Goal: Information Seeking & Learning: Learn about a topic

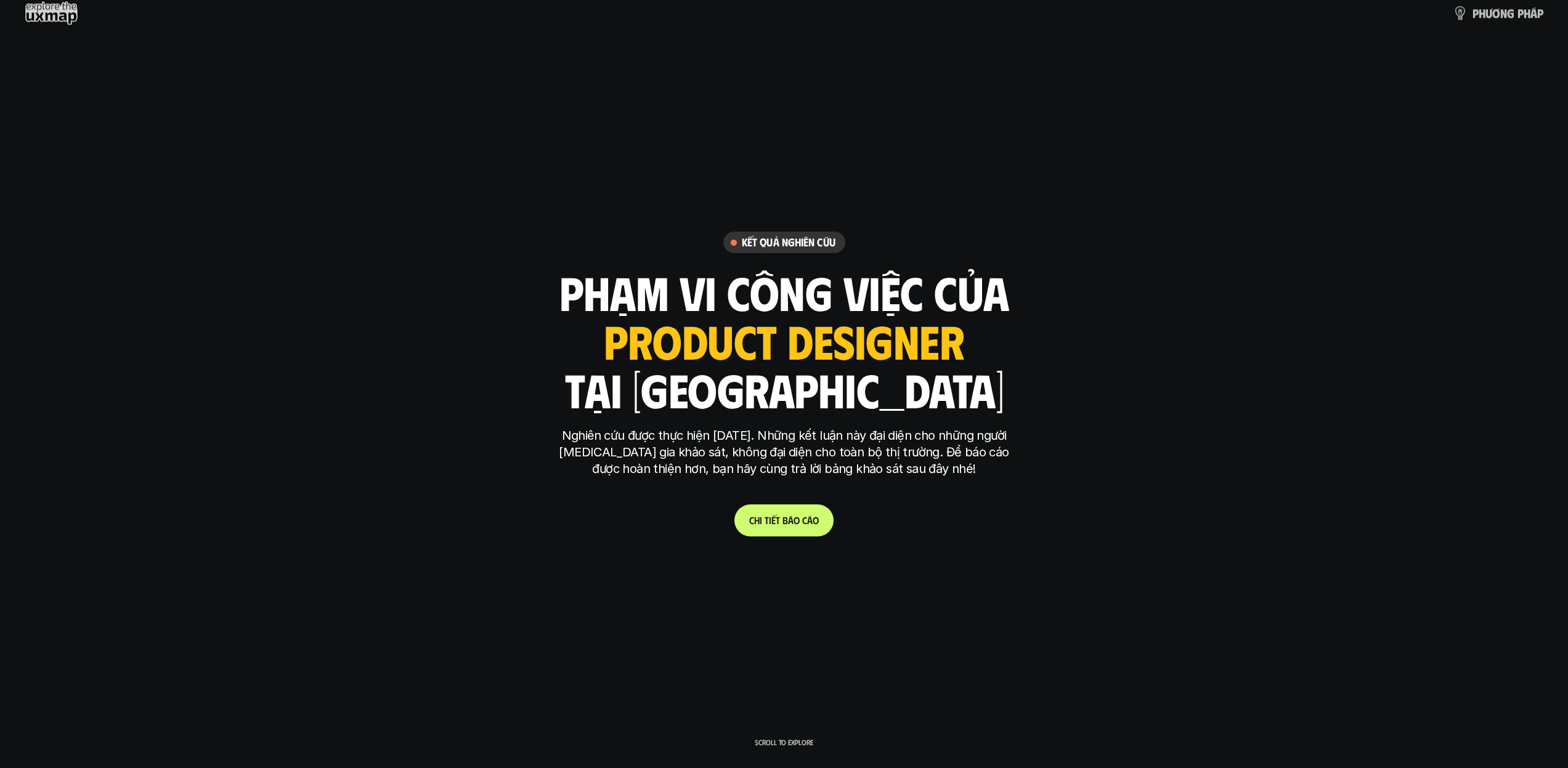
scroll to position [104, 0]
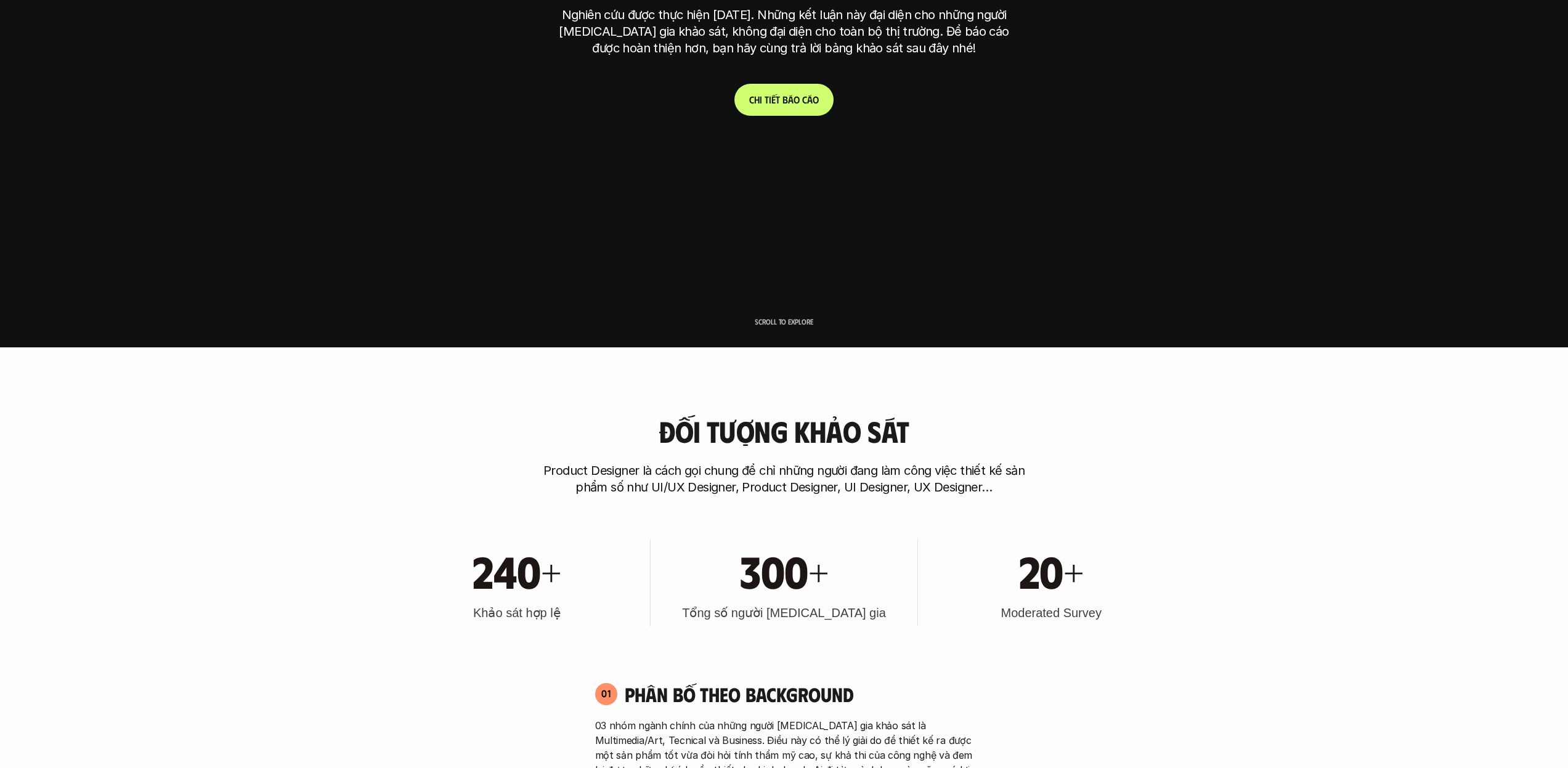
click at [811, 95] on span "á" at bounding box center [810, 100] width 6 height 12
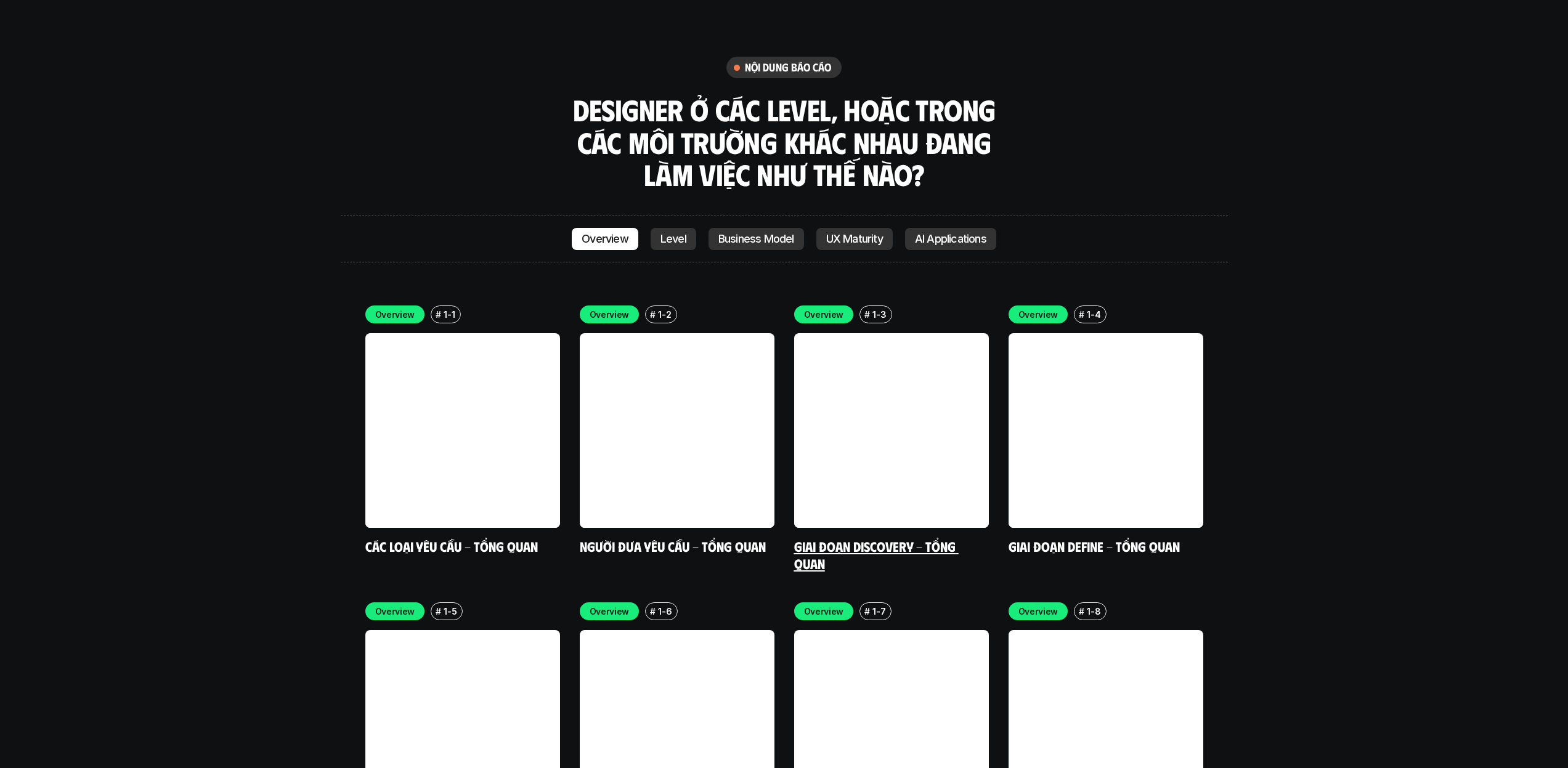
scroll to position [3633, 0]
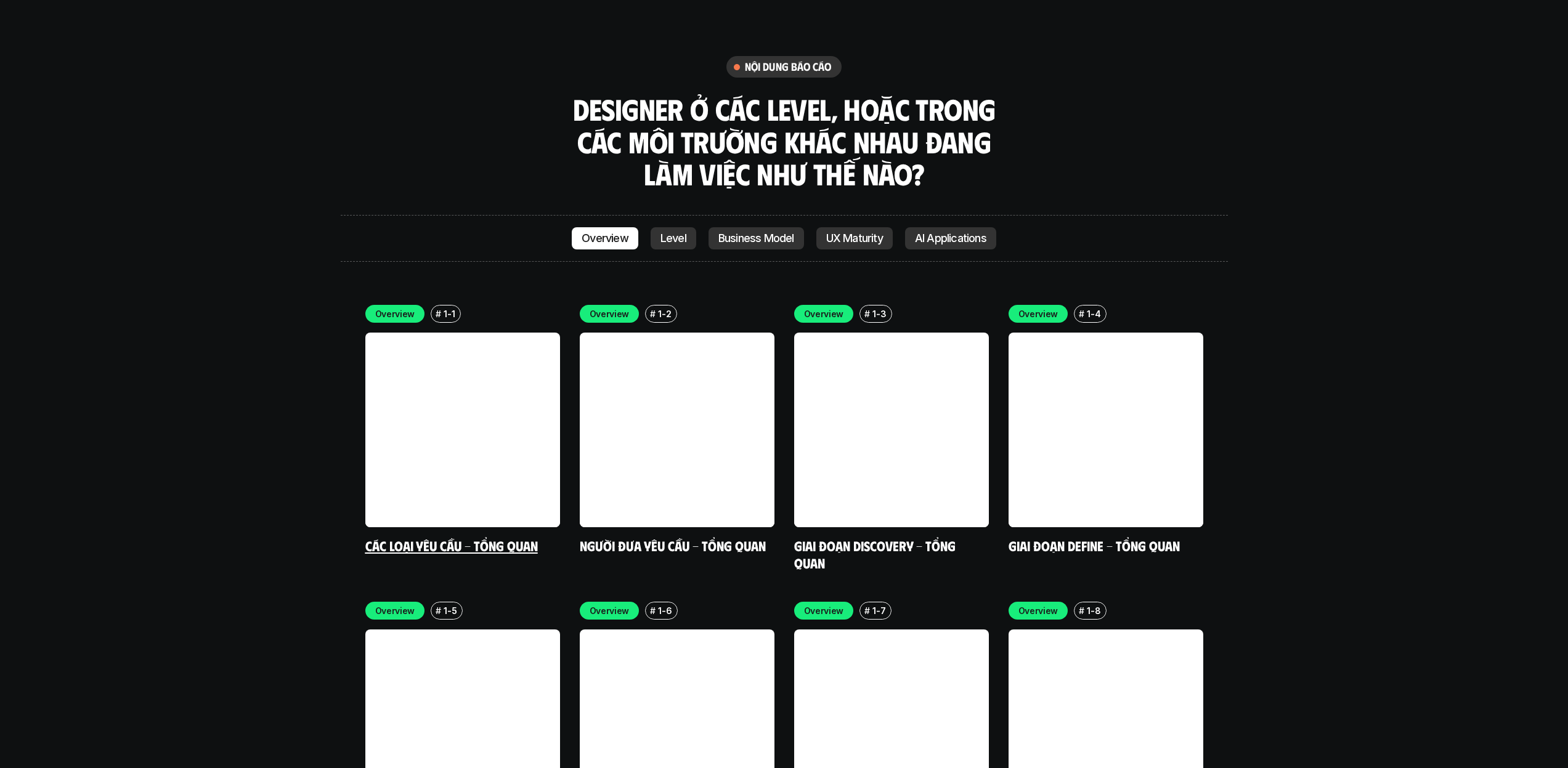
click at [443, 333] on link at bounding box center [462, 430] width 195 height 195
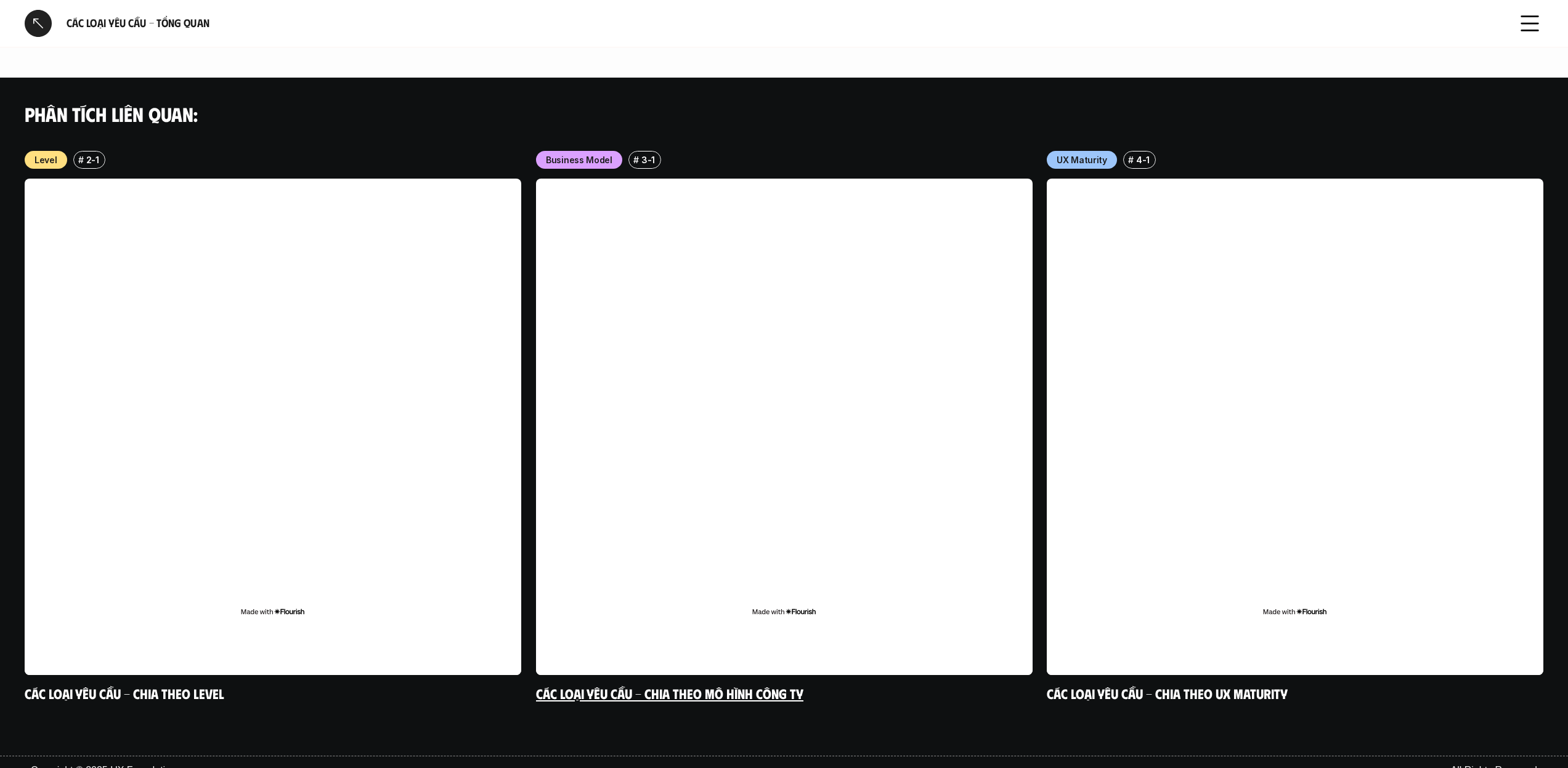
scroll to position [1141, 0]
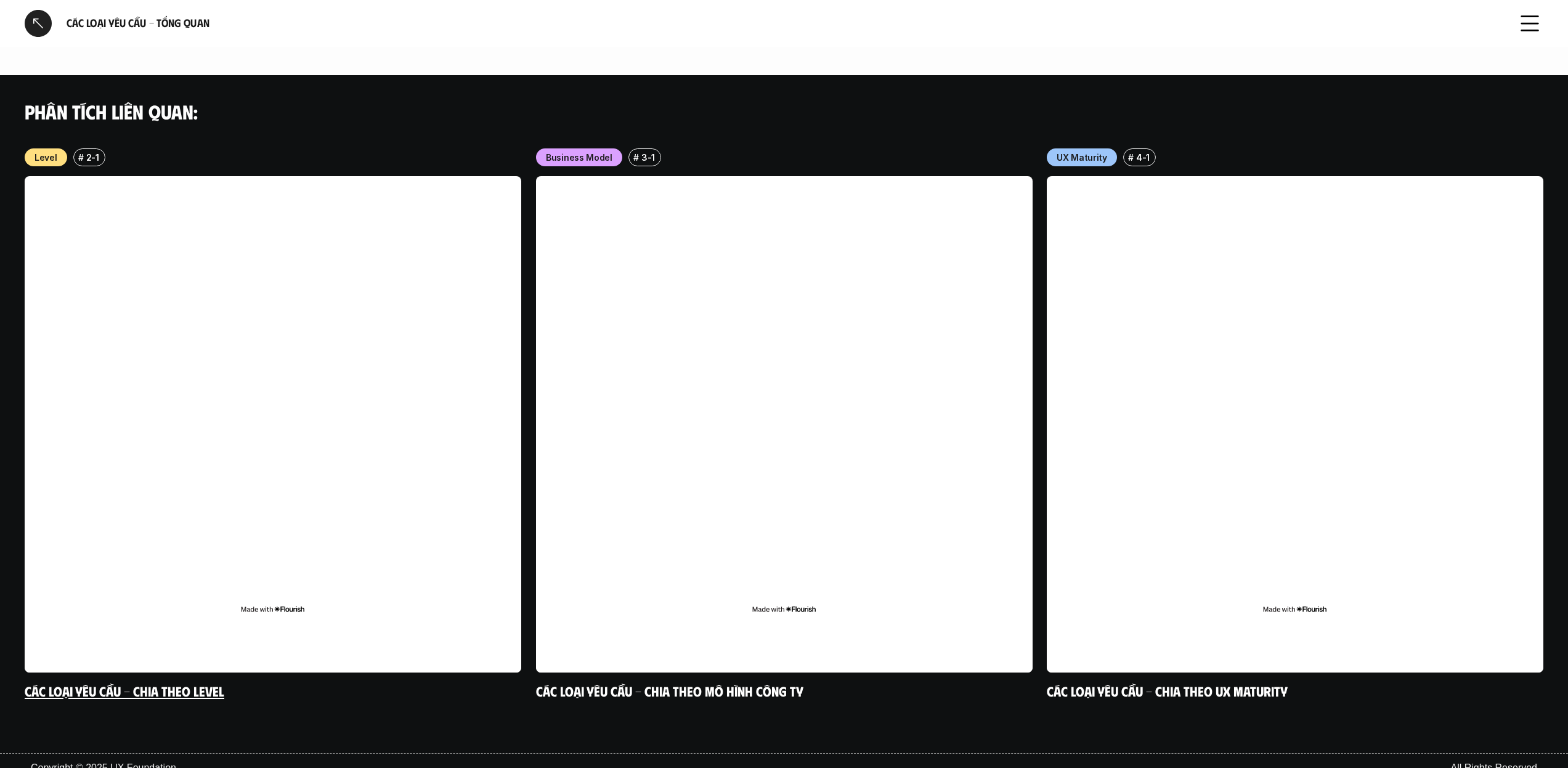
click at [83, 149] on div "# 2-1" at bounding box center [90, 157] width 32 height 18
click at [176, 682] on link "Các loại yêu cầu - Chia theo level" at bounding box center [124, 690] width 200 height 17
